Goal: Check status

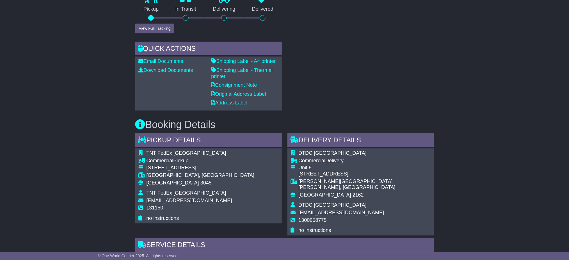
scroll to position [262, 0]
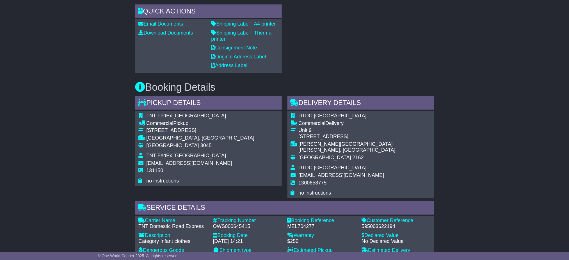
click at [240, 224] on div "OWS000645415" at bounding box center [247, 227] width 69 height 6
copy div "OWS000645415"
drag, startPoint x: 536, startPoint y: 184, endPoint x: 422, endPoint y: 181, distance: 113.7
click at [536, 183] on div "Email Download Tracking Pricing Insurance" at bounding box center [284, 141] width 569 height 648
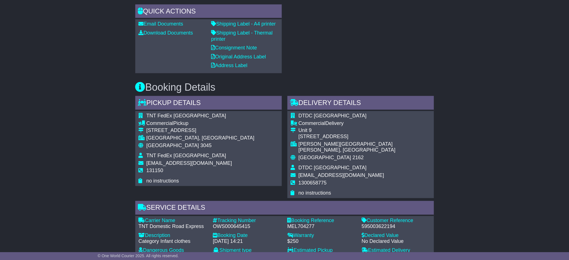
click at [310, 224] on div "MEL704277" at bounding box center [321, 227] width 69 height 6
copy div "MEL704277"
drag, startPoint x: 494, startPoint y: 190, endPoint x: 334, endPoint y: 143, distance: 166.7
click at [488, 186] on div "Email Download Tracking Pricing Insurance" at bounding box center [284, 141] width 569 height 648
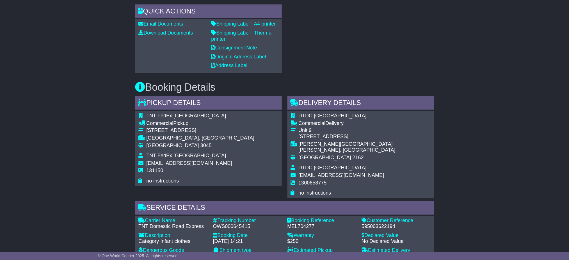
scroll to position [0, 0]
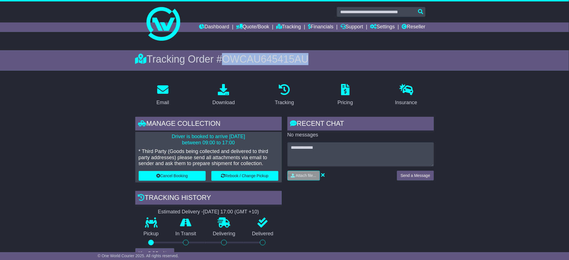
drag, startPoint x: 226, startPoint y: 59, endPoint x: 425, endPoint y: 59, distance: 199.2
click at [425, 59] on div "Tracking Order # OWCAU645415AU" at bounding box center [284, 59] width 299 height 12
copy span "OWCAU645415AU"
click at [424, 214] on div "RECENT CHAT Loading... No messages Attach file..." at bounding box center [360, 226] width 152 height 218
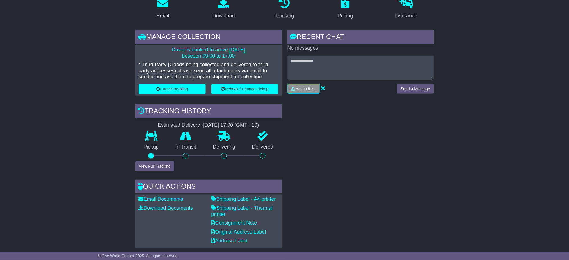
scroll to position [75, 0]
